Goal: Information Seeking & Learning: Learn about a topic

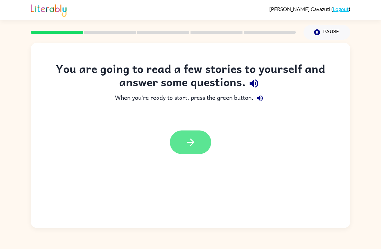
click at [195, 145] on icon "button" at bounding box center [190, 142] width 11 height 11
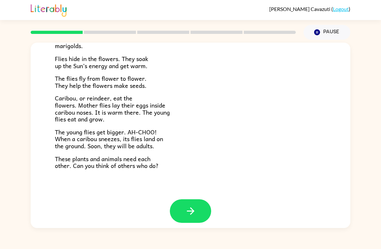
scroll to position [127, 0]
click at [198, 203] on button "button" at bounding box center [190, 211] width 41 height 24
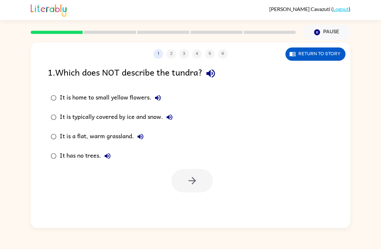
click at [69, 135] on div "It is a flat, warm grassland." at bounding box center [103, 136] width 87 height 13
click at [197, 183] on icon "button" at bounding box center [192, 180] width 11 height 11
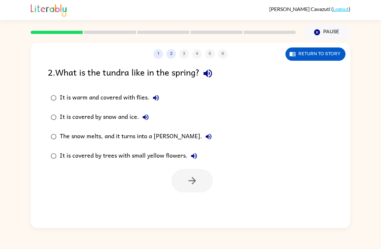
click at [64, 134] on div "The snow melts, and it turns into a [PERSON_NAME]." at bounding box center [137, 136] width 155 height 13
click at [184, 178] on button "button" at bounding box center [191, 181] width 41 height 24
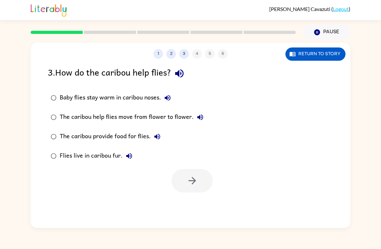
click at [63, 94] on div "Baby flies stay warm in caribou noses." at bounding box center [117, 97] width 114 height 13
click at [187, 170] on button "button" at bounding box center [191, 181] width 41 height 24
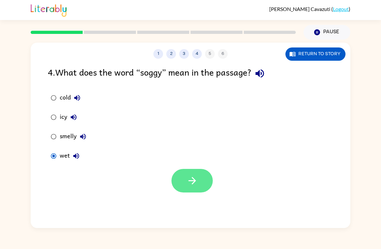
click at [180, 186] on button "button" at bounding box center [191, 181] width 41 height 24
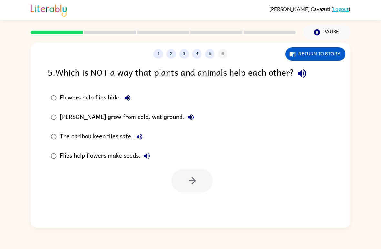
click at [161, 118] on div "[PERSON_NAME] grow from cold, wet ground." at bounding box center [129, 117] width 138 height 13
click at [193, 181] on icon "button" at bounding box center [191, 180] width 7 height 7
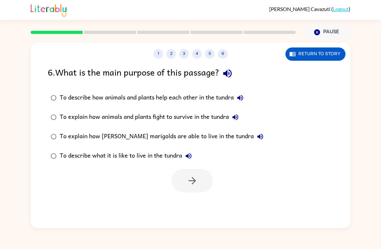
click at [88, 95] on div "To describe how animals and plants help each other in the tundra" at bounding box center [153, 97] width 187 height 13
click at [190, 189] on button "button" at bounding box center [191, 181] width 41 height 24
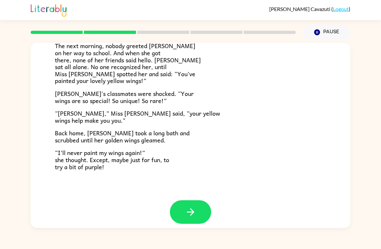
scroll to position [174, 0]
click at [207, 200] on button "button" at bounding box center [190, 212] width 41 height 24
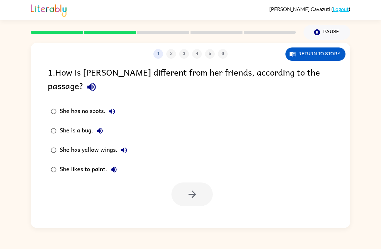
click at [104, 144] on div "She has yellow wings." at bounding box center [95, 150] width 71 height 13
click at [183, 182] on button "button" at bounding box center [191, 194] width 41 height 24
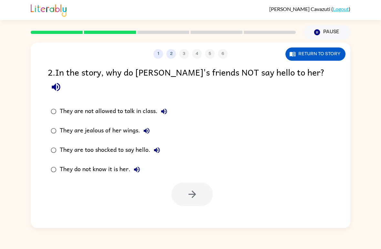
click at [92, 160] on label "They do not know it is her." at bounding box center [108, 169] width 129 height 19
click at [188, 188] on icon "button" at bounding box center [192, 193] width 11 height 11
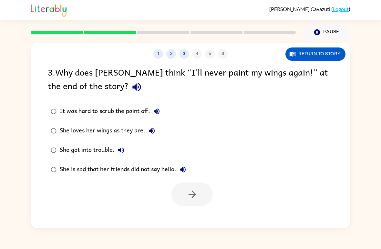
click at [94, 130] on div "She loves her wings as they are." at bounding box center [109, 130] width 98 height 13
click at [190, 197] on icon "button" at bounding box center [192, 193] width 11 height 11
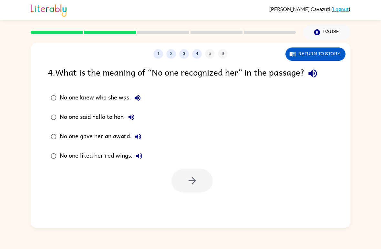
click at [113, 92] on div "No one knew who she was." at bounding box center [102, 97] width 84 height 13
click at [188, 182] on icon "button" at bounding box center [192, 180] width 11 height 11
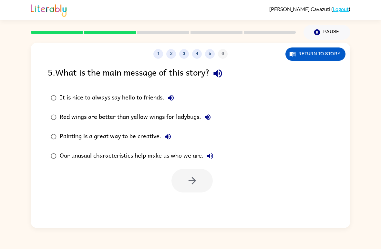
click at [106, 157] on div "Our unusual characteristics help make us who we are." at bounding box center [138, 155] width 157 height 13
click at [186, 174] on button "button" at bounding box center [191, 181] width 41 height 24
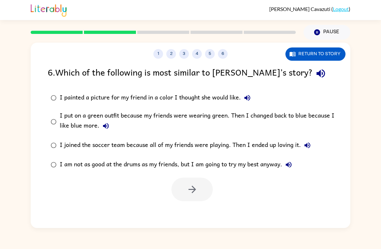
click at [79, 125] on div "I put on a green outfit because my friends were wearing green. Then I changed b…" at bounding box center [201, 122] width 282 height 22
click at [201, 195] on button "button" at bounding box center [191, 190] width 41 height 24
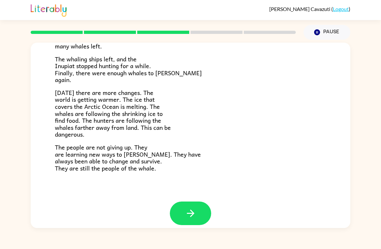
scroll to position [209, 0]
click at [201, 207] on button "button" at bounding box center [190, 214] width 41 height 24
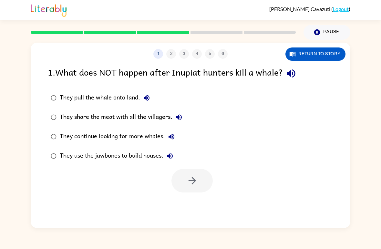
click at [160, 135] on div "They continue looking for more whales." at bounding box center [119, 136] width 118 height 13
click at [202, 179] on button "button" at bounding box center [191, 181] width 41 height 24
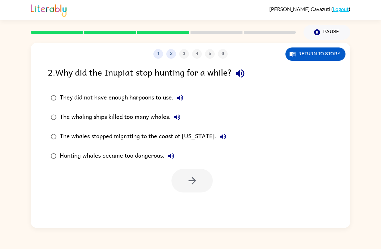
click at [164, 116] on div "The whaling ships killed too many whales." at bounding box center [122, 117] width 124 height 13
click at [204, 183] on button "button" at bounding box center [191, 181] width 41 height 24
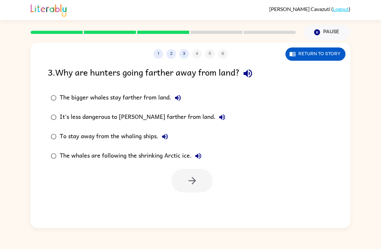
click at [135, 153] on div "The whales are following the shrinking Arctic ice." at bounding box center [132, 155] width 145 height 13
click at [196, 179] on icon "button" at bounding box center [192, 180] width 11 height 11
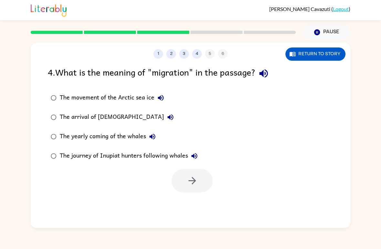
click at [183, 152] on div "The journey of Inupiat hunters following whales" at bounding box center [130, 155] width 141 height 13
click at [198, 175] on button "button" at bounding box center [191, 181] width 41 height 24
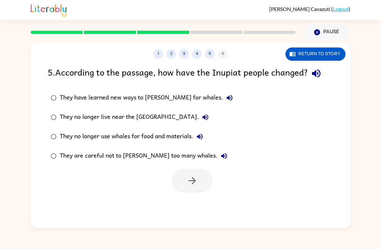
click at [177, 98] on div "They have learned new ways to [PERSON_NAME] for whales." at bounding box center [148, 97] width 176 height 13
click at [143, 147] on label "They are careful not to [PERSON_NAME] too many whales." at bounding box center [141, 155] width 195 height 19
click at [154, 161] on div "They are careful not to [PERSON_NAME] too many whales." at bounding box center [145, 155] width 171 height 13
click at [201, 181] on button "button" at bounding box center [191, 181] width 41 height 24
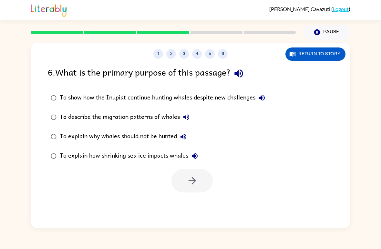
click at [171, 137] on div "To explain why whales should not be hunted" at bounding box center [125, 136] width 130 height 13
click at [169, 157] on div "To explain how shrinking sea ice impacts whales" at bounding box center [130, 155] width 141 height 13
click at [201, 182] on button "button" at bounding box center [191, 181] width 41 height 24
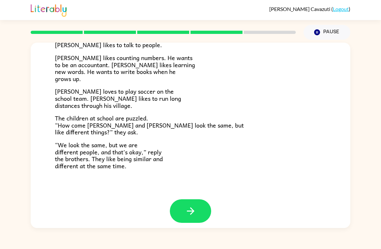
scroll to position [134, 0]
click at [206, 204] on button "button" at bounding box center [190, 211] width 41 height 24
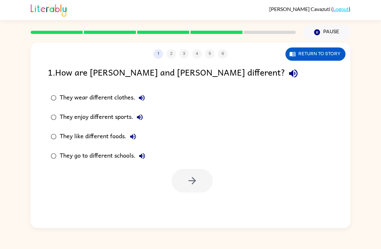
scroll to position [0, 0]
click at [102, 118] on div "They enjoy different sports." at bounding box center [103, 117] width 87 height 13
click at [195, 178] on icon "button" at bounding box center [192, 180] width 11 height 11
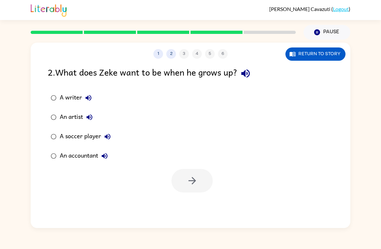
click at [78, 98] on div "A writer" at bounding box center [77, 97] width 35 height 13
click at [205, 180] on button "button" at bounding box center [191, 181] width 41 height 24
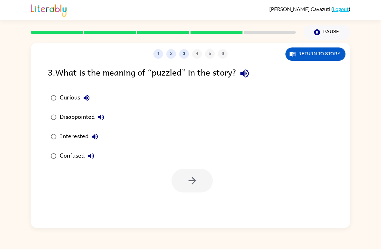
click at [71, 159] on div "Confused" at bounding box center [79, 155] width 38 height 13
click at [200, 179] on button "button" at bounding box center [191, 181] width 41 height 24
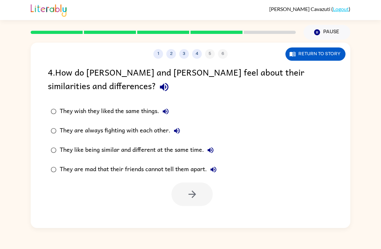
click at [101, 151] on div "They like being similar and different at the same time." at bounding box center [138, 150] width 157 height 13
click at [192, 192] on icon "button" at bounding box center [191, 193] width 7 height 7
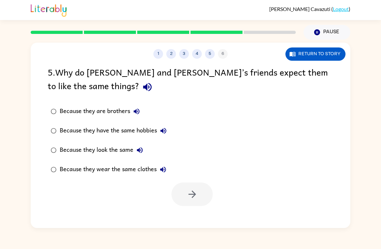
click at [133, 150] on button "Because they look the same" at bounding box center [139, 150] width 13 height 13
click at [103, 152] on div "Because they look the same" at bounding box center [103, 150] width 87 height 13
click at [197, 198] on icon "button" at bounding box center [192, 193] width 11 height 11
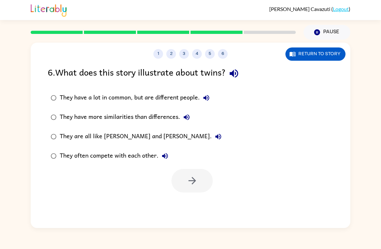
click at [84, 98] on div "They have a lot in common, but are different people." at bounding box center [136, 97] width 153 height 13
click at [197, 174] on button "button" at bounding box center [191, 181] width 41 height 24
